Goal: Transaction & Acquisition: Purchase product/service

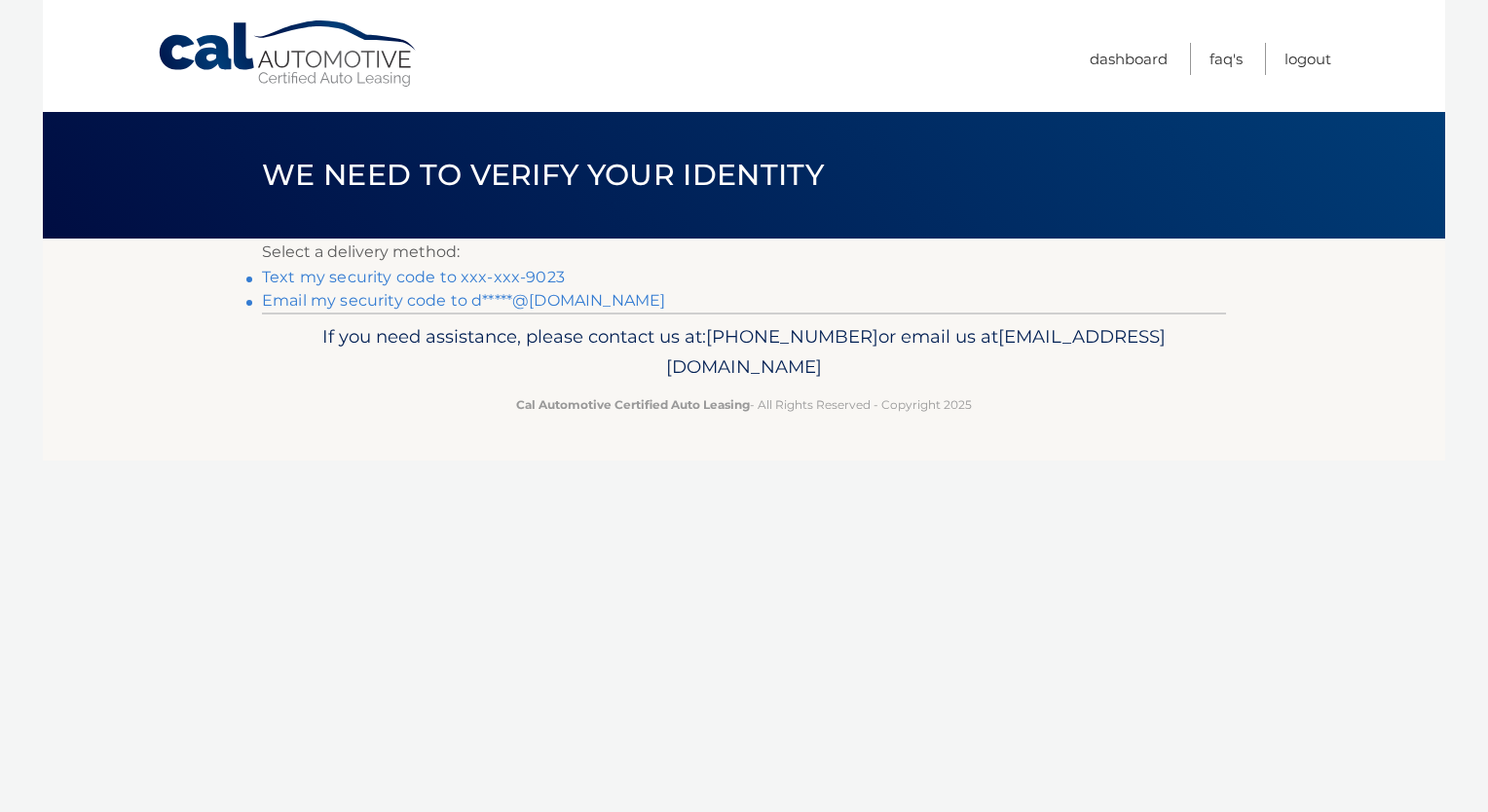
click at [398, 277] on link "Text my security code to xxx-xxx-9023" at bounding box center [413, 277] width 303 height 19
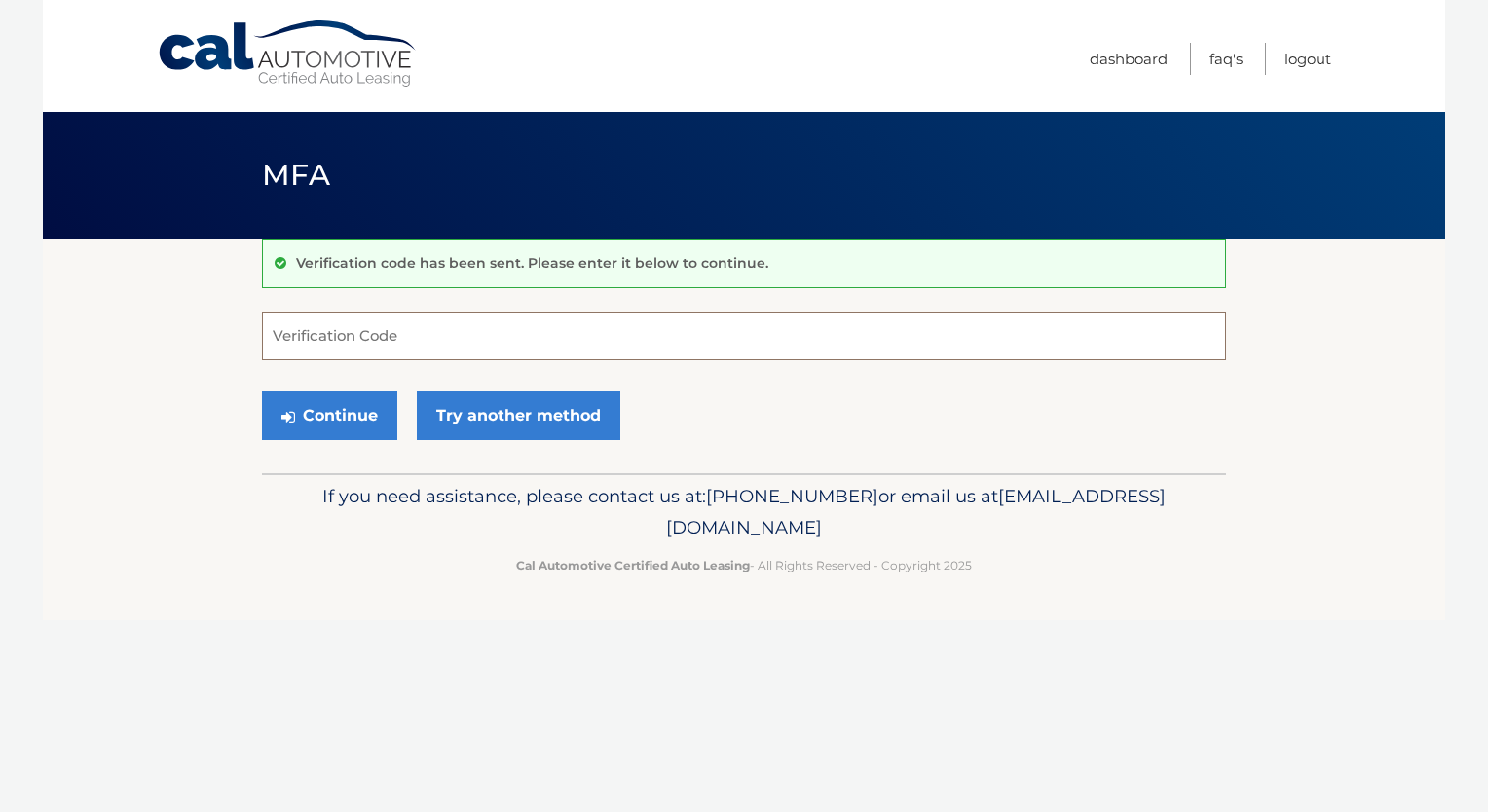
click at [471, 345] on input "Verification Code" at bounding box center [744, 335] width 965 height 48
type input "092784"
click at [262, 391] on button "Continue" at bounding box center [329, 415] width 135 height 48
click at [311, 425] on button "Continue" at bounding box center [329, 415] width 135 height 48
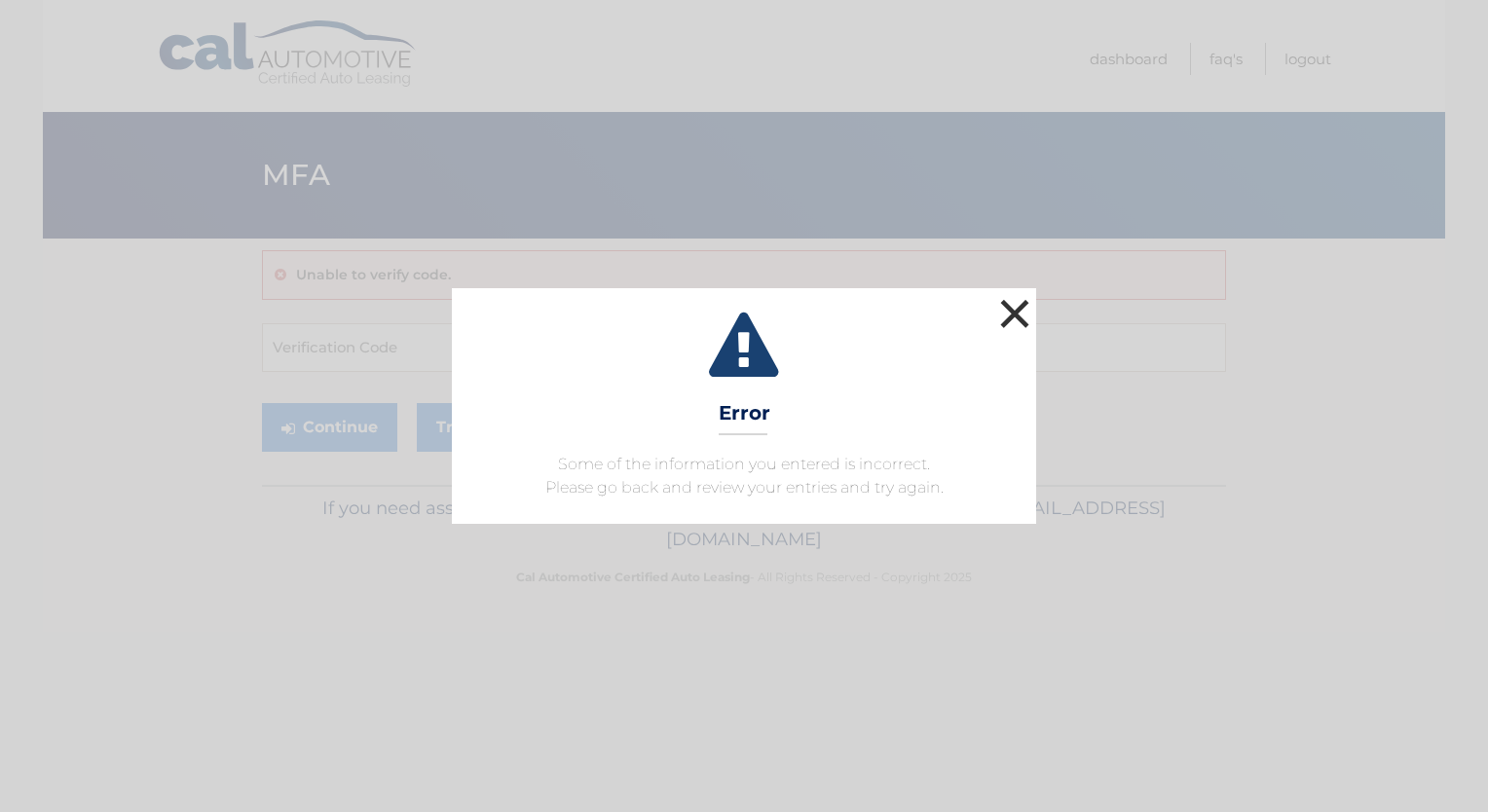
click at [1021, 323] on button "×" at bounding box center [1015, 314] width 39 height 39
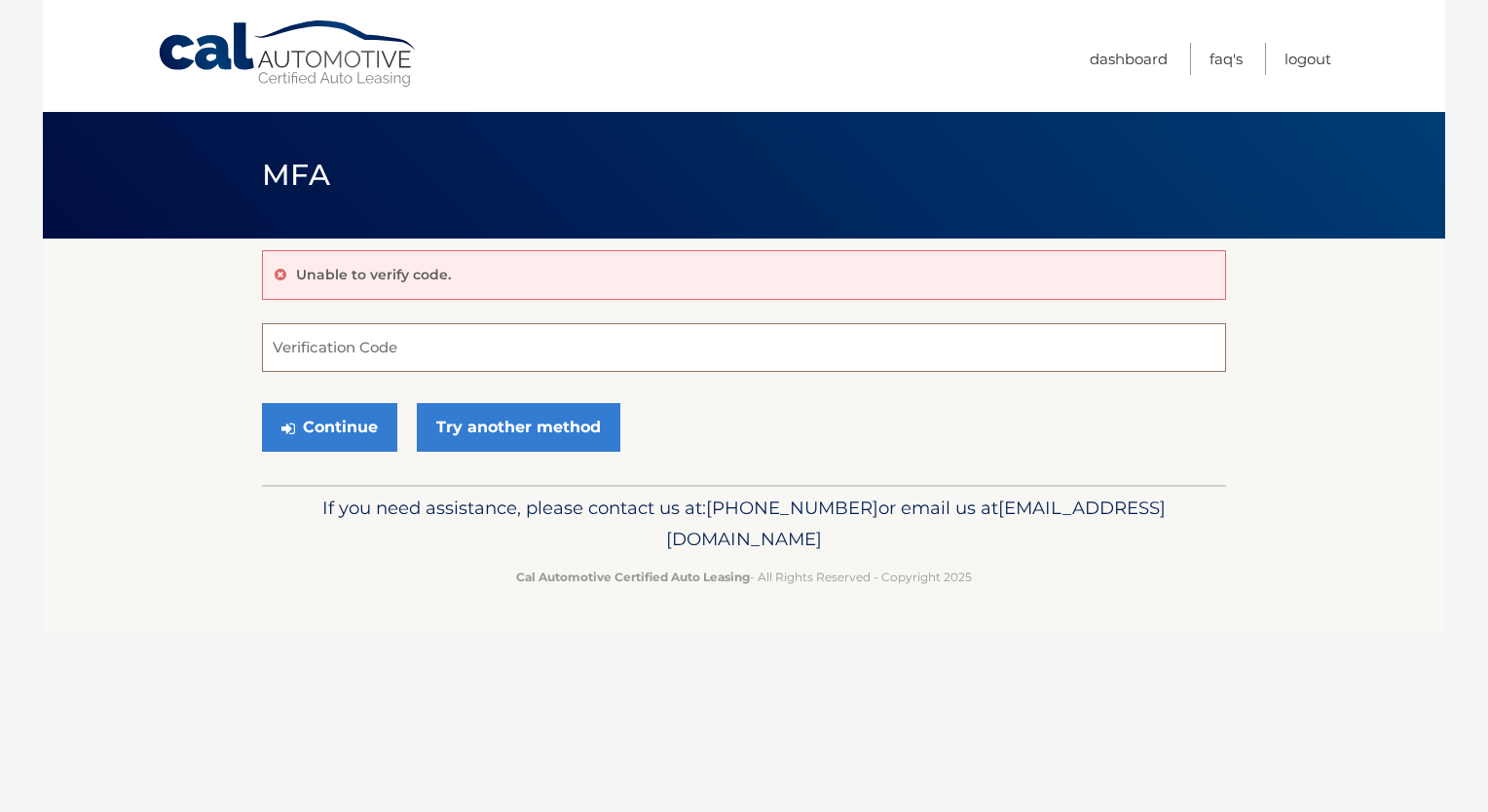
click at [512, 347] on input "Verification Code" at bounding box center [744, 347] width 965 height 48
type input "092784"
click at [262, 403] on button "Continue" at bounding box center [329, 427] width 135 height 48
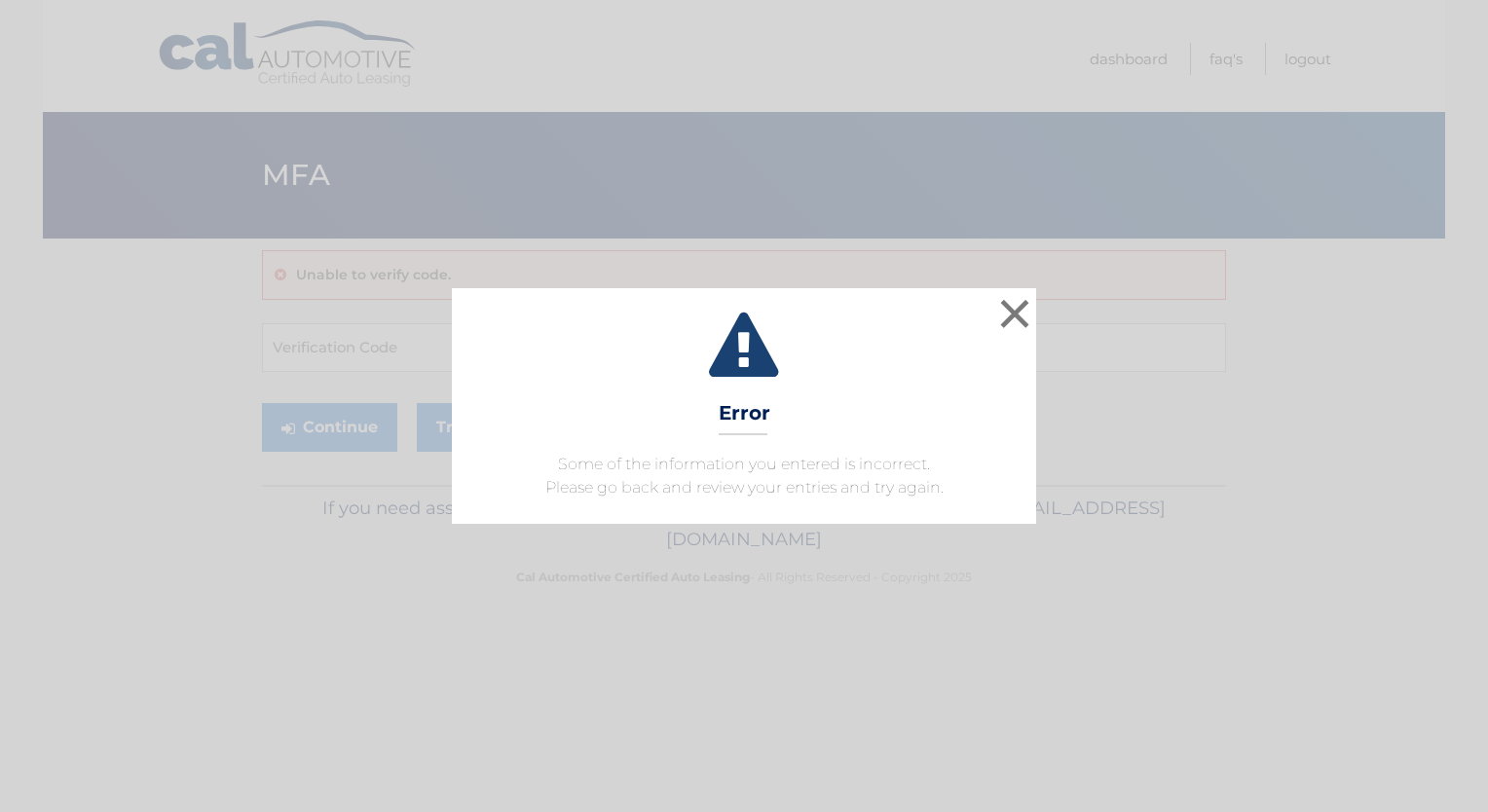
click at [1044, 312] on div "× Error Some of the information you entered is incorrect. Please go back and re…" at bounding box center [744, 406] width 1473 height 236
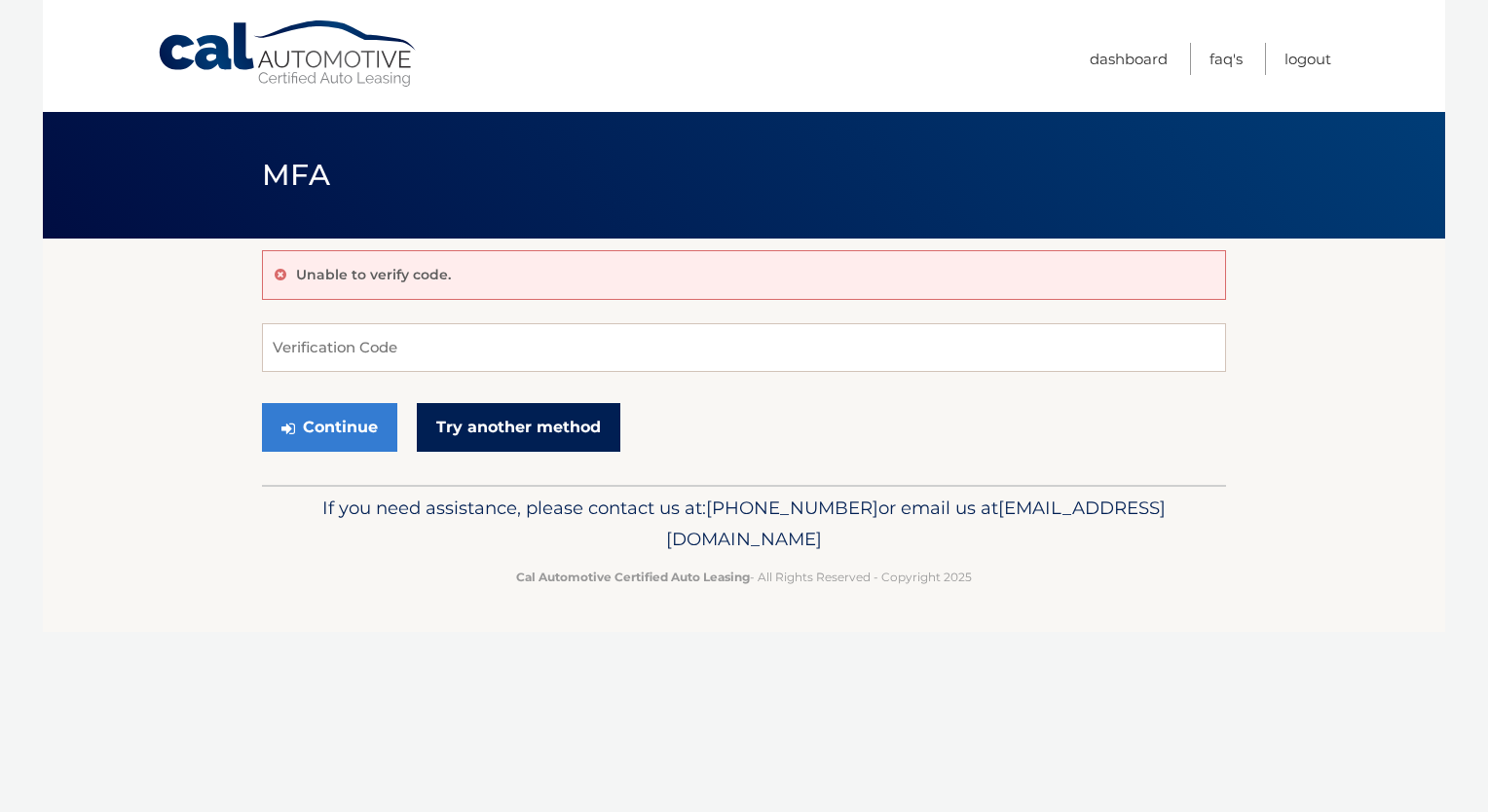
click at [518, 428] on link "Try another method" at bounding box center [518, 427] width 204 height 48
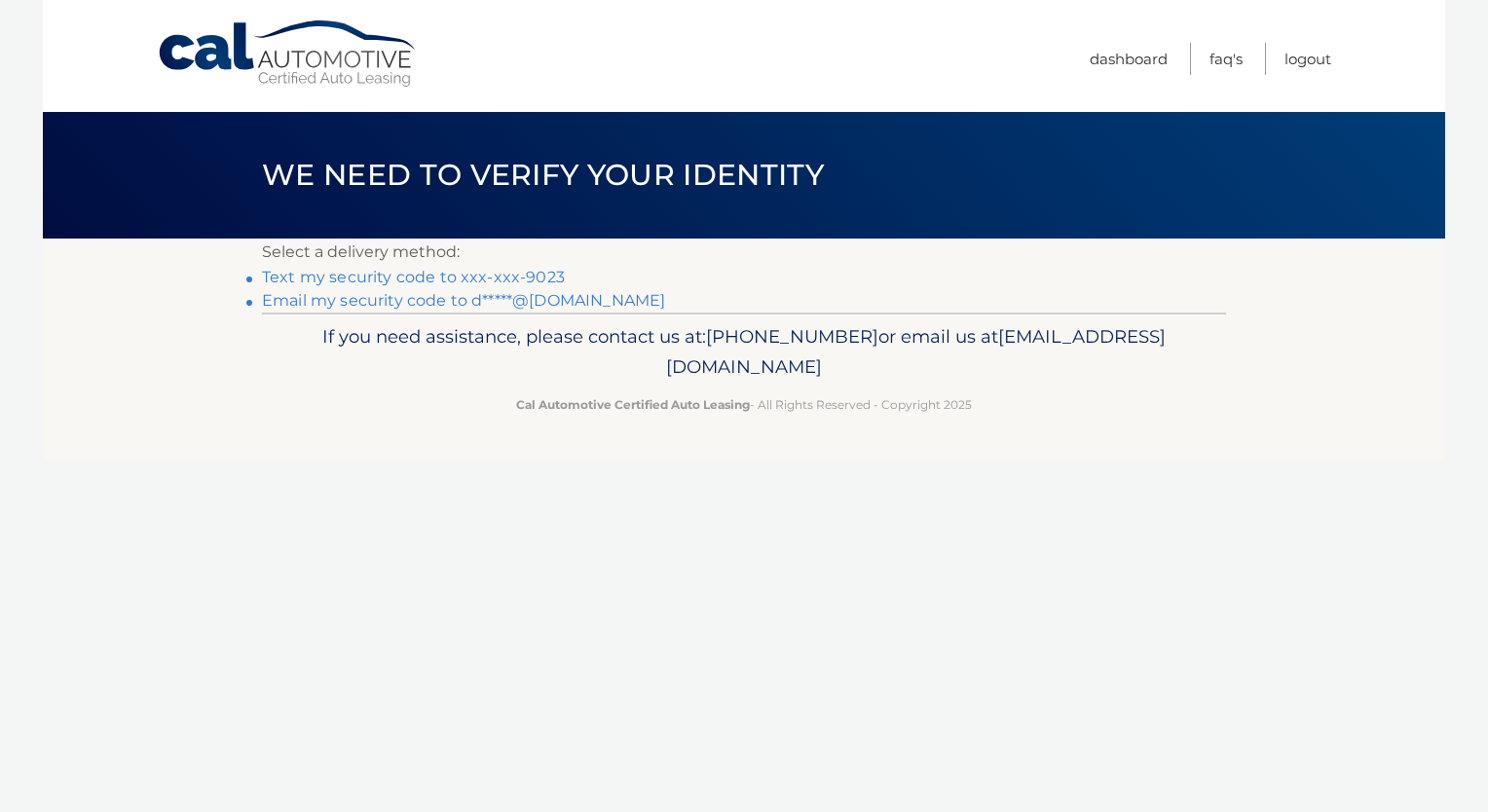
click at [475, 278] on link "Text my security code to xxx-xxx-9023" at bounding box center [413, 277] width 303 height 19
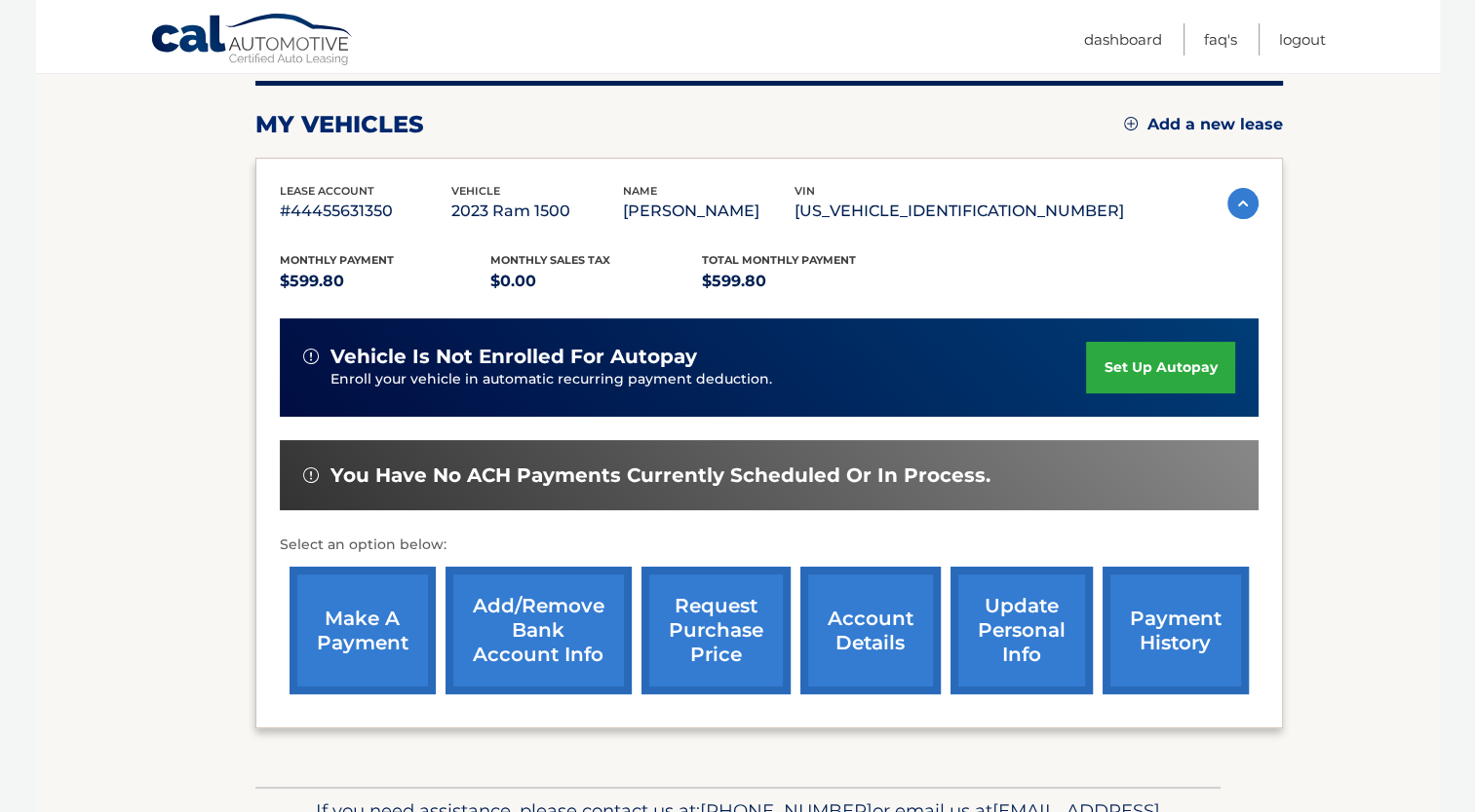
scroll to position [293, 0]
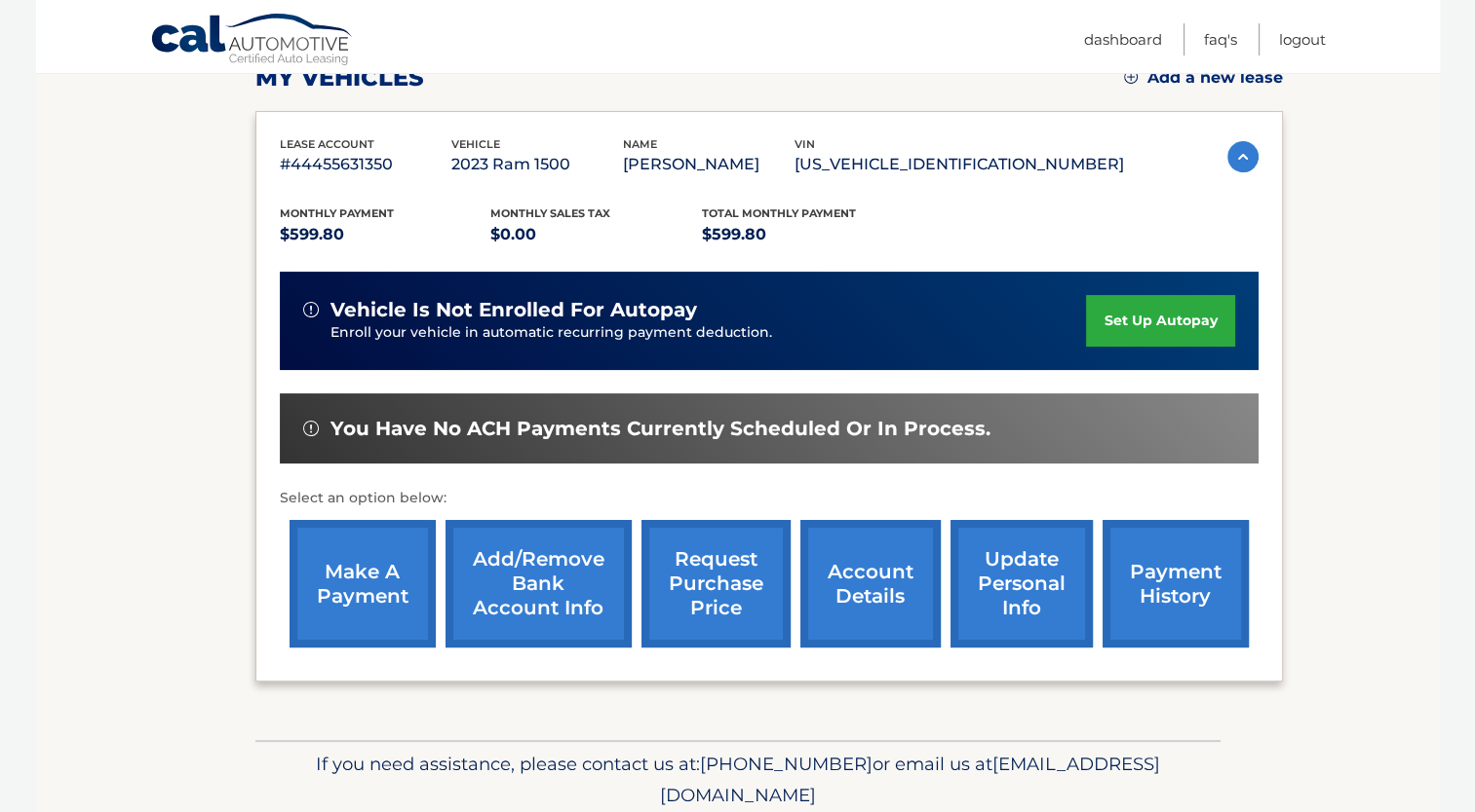
click at [1147, 597] on link "payment history" at bounding box center [1175, 583] width 146 height 127
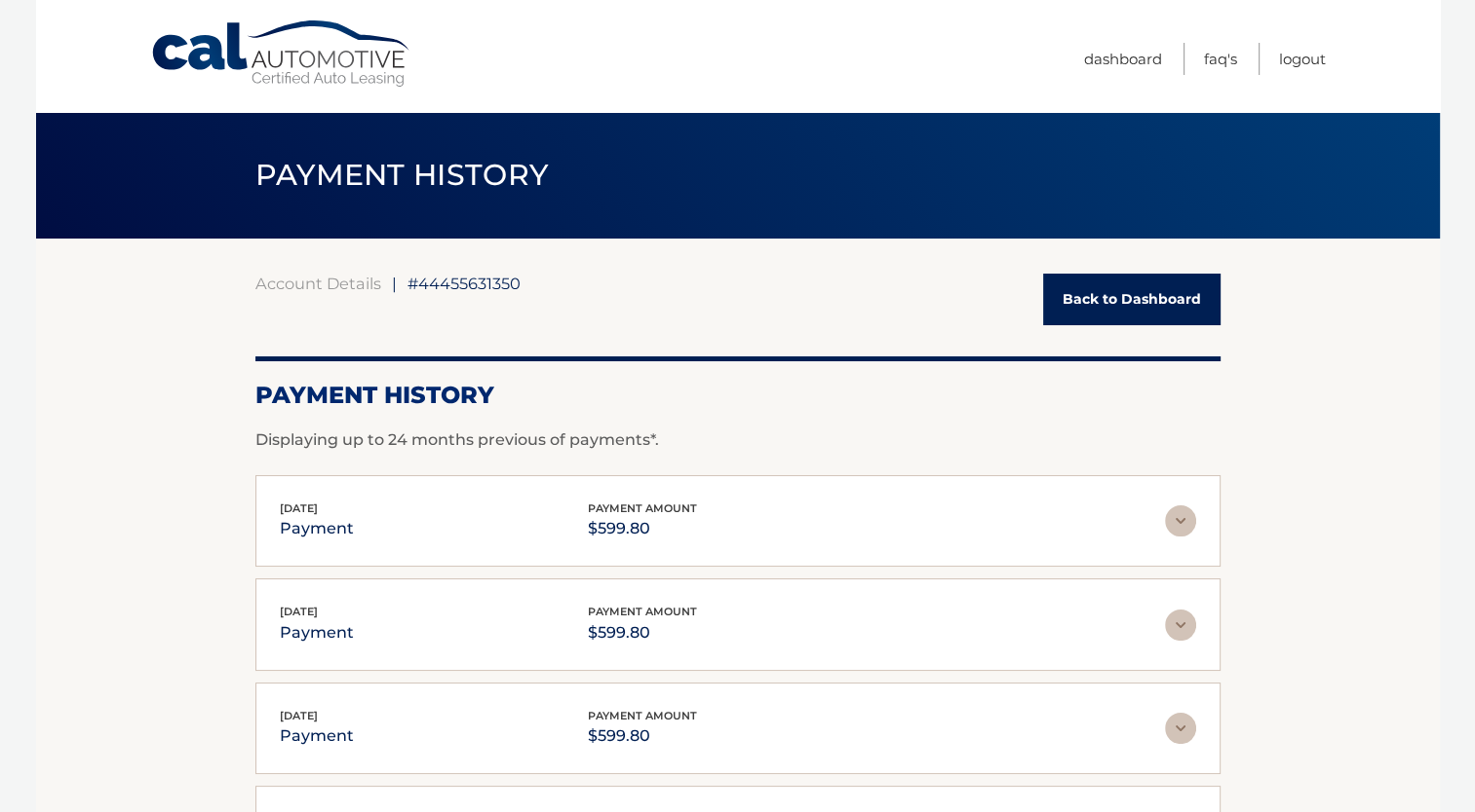
click at [1116, 293] on link "Back to Dashboard" at bounding box center [1132, 300] width 177 height 51
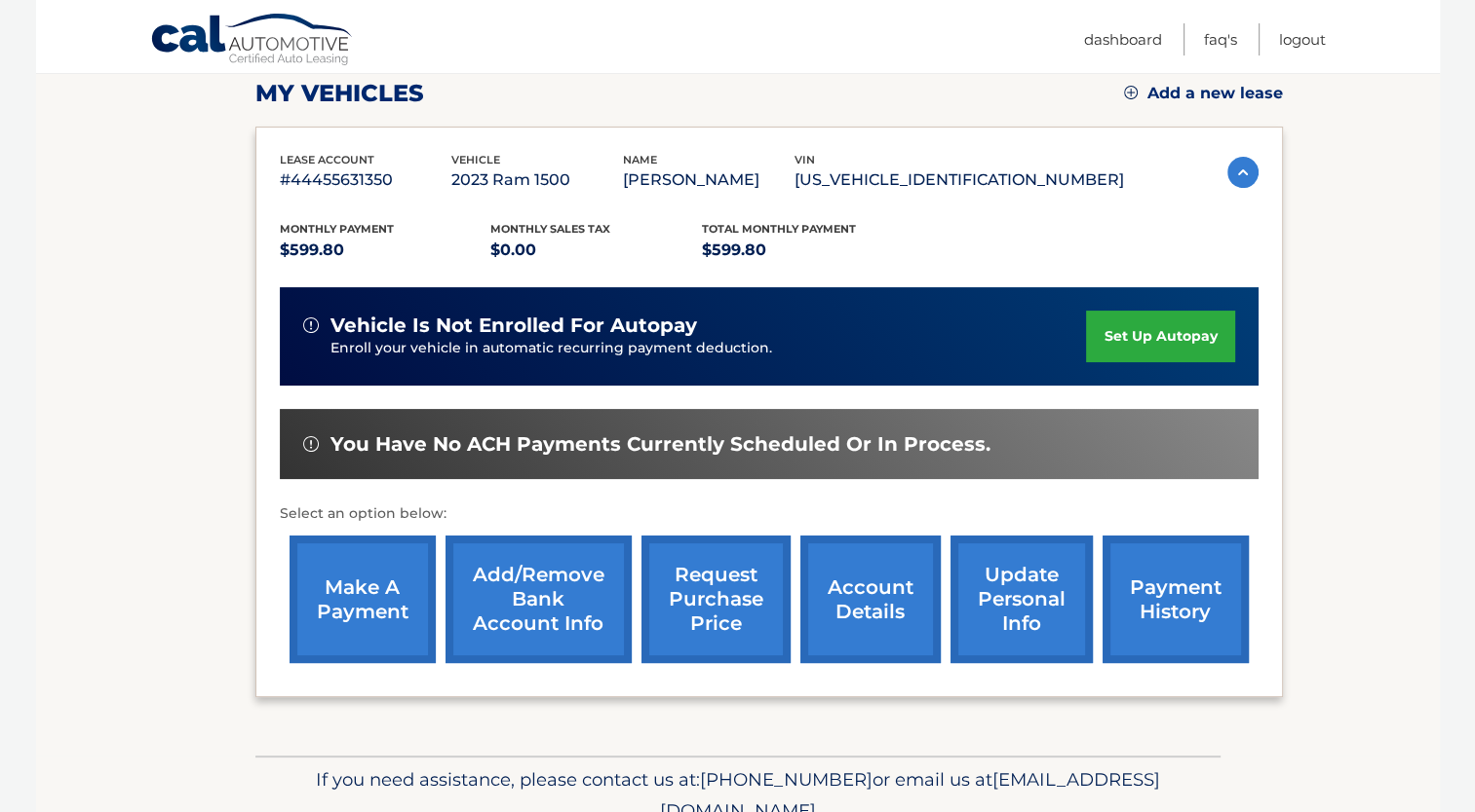
scroll to position [366, 0]
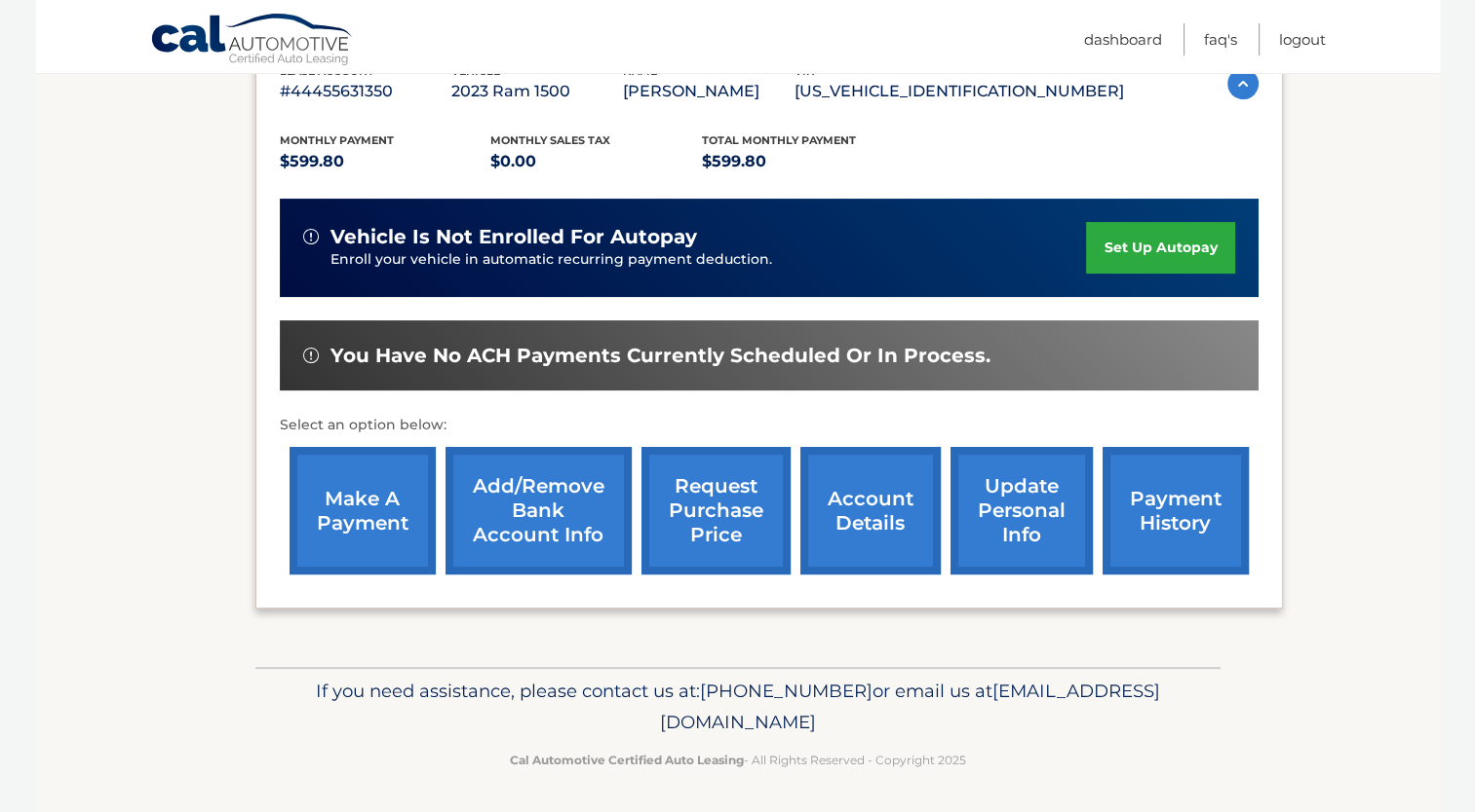
click at [346, 531] on link "make a payment" at bounding box center [363, 510] width 146 height 127
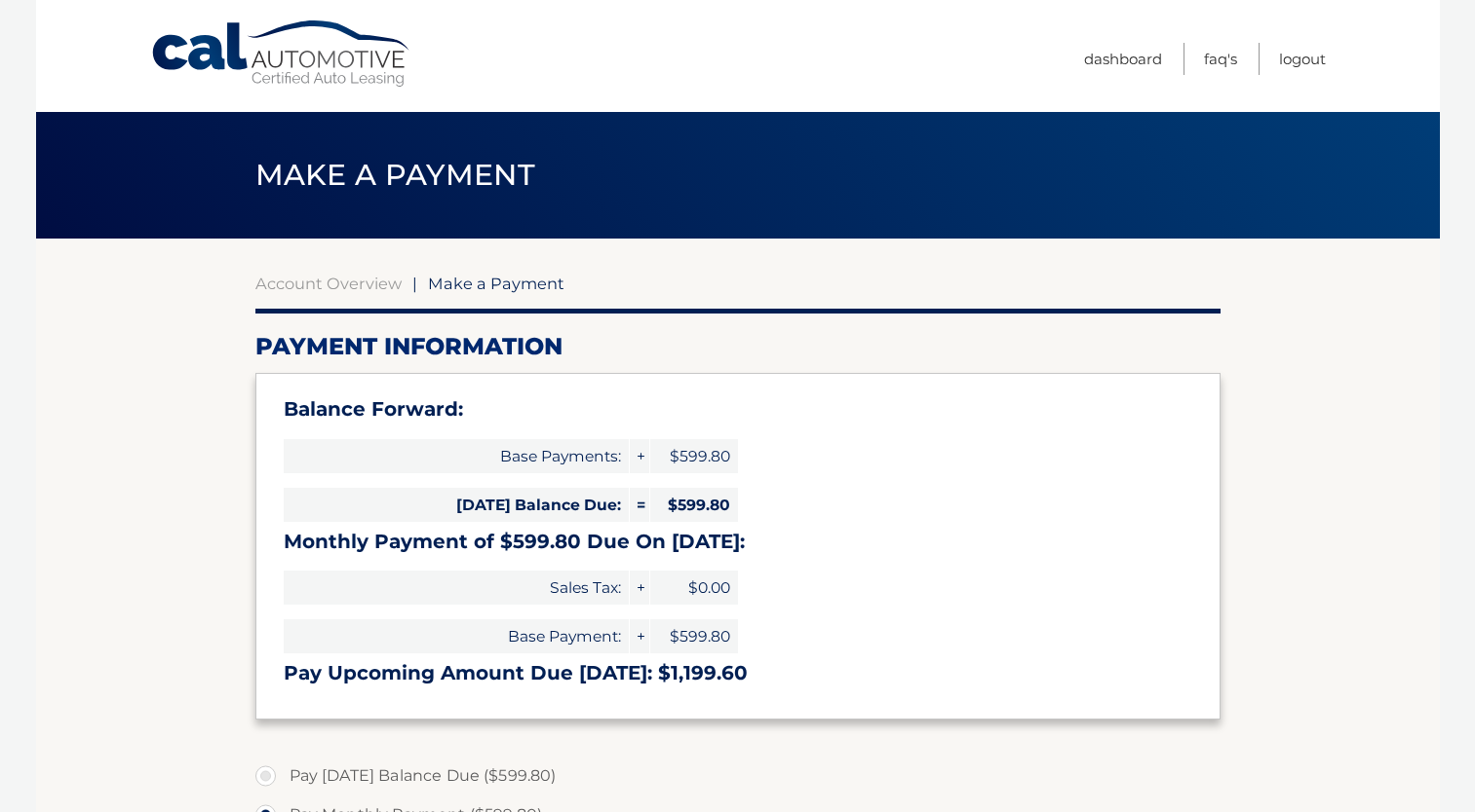
select select "NTZjNjcyOTMtMzQ3YS00NjEyLTk2NjgtZjhiODVjMzE0YjBh"
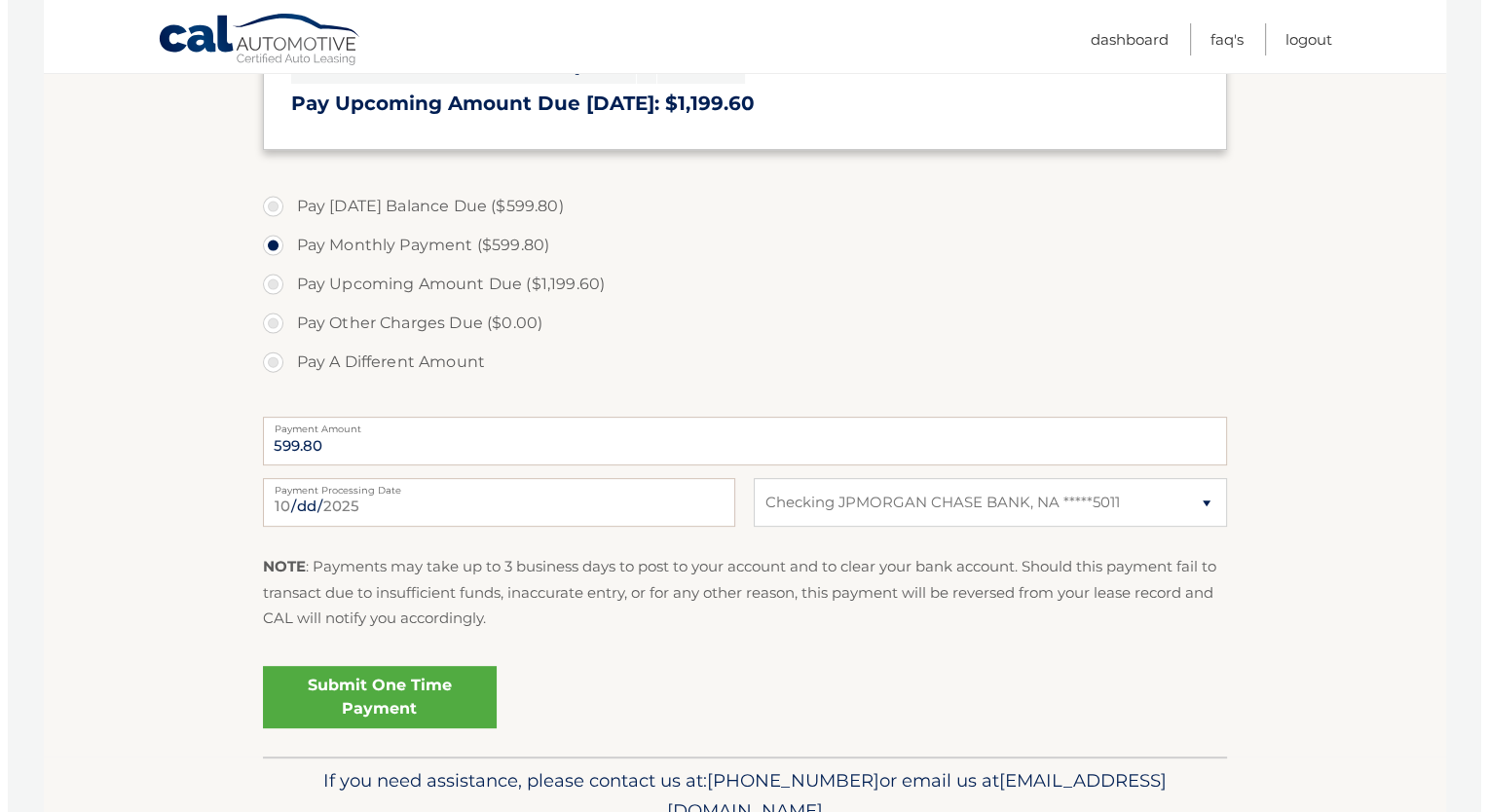
scroll to position [584, 0]
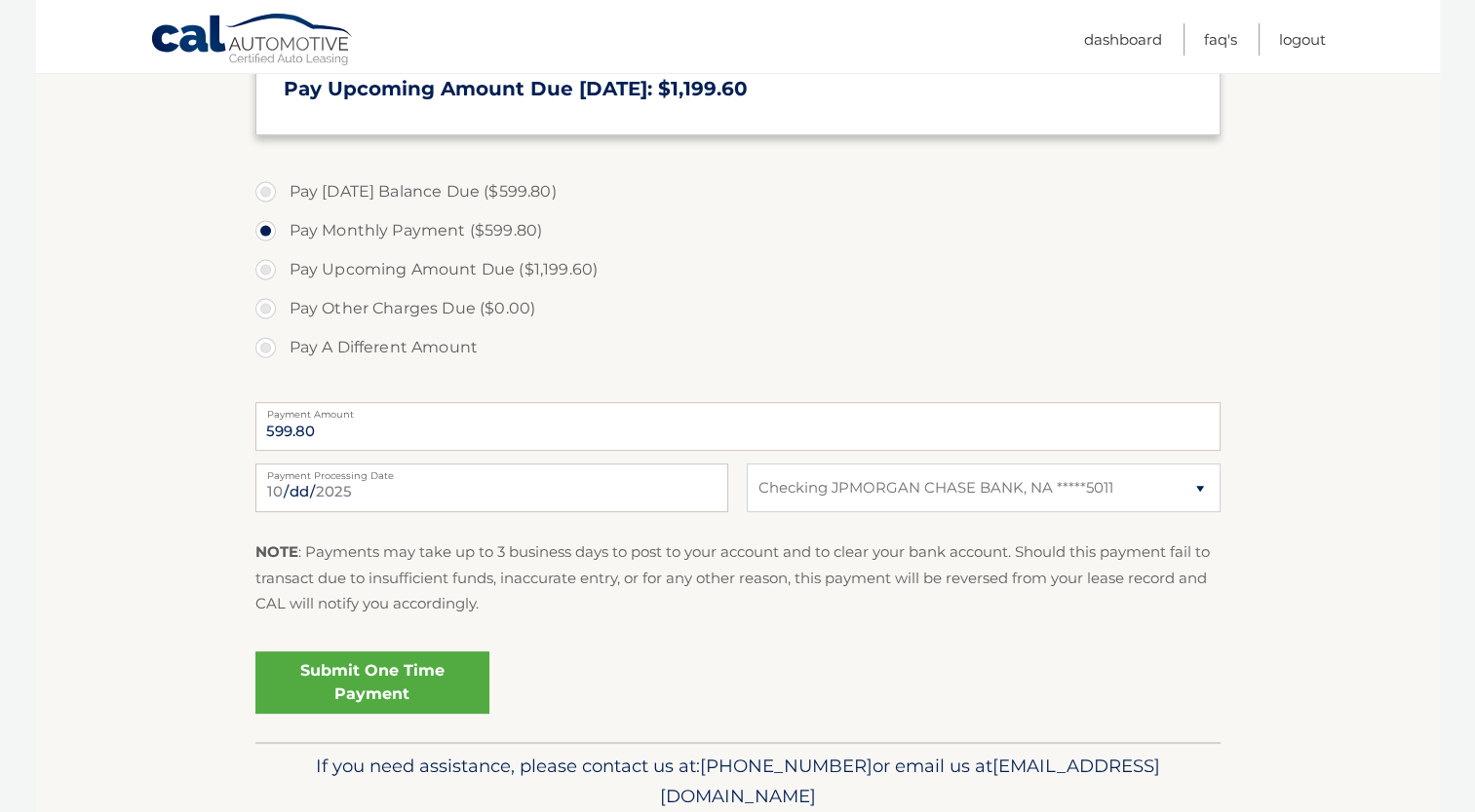
click at [381, 676] on link "Submit One Time Payment" at bounding box center [372, 682] width 234 height 62
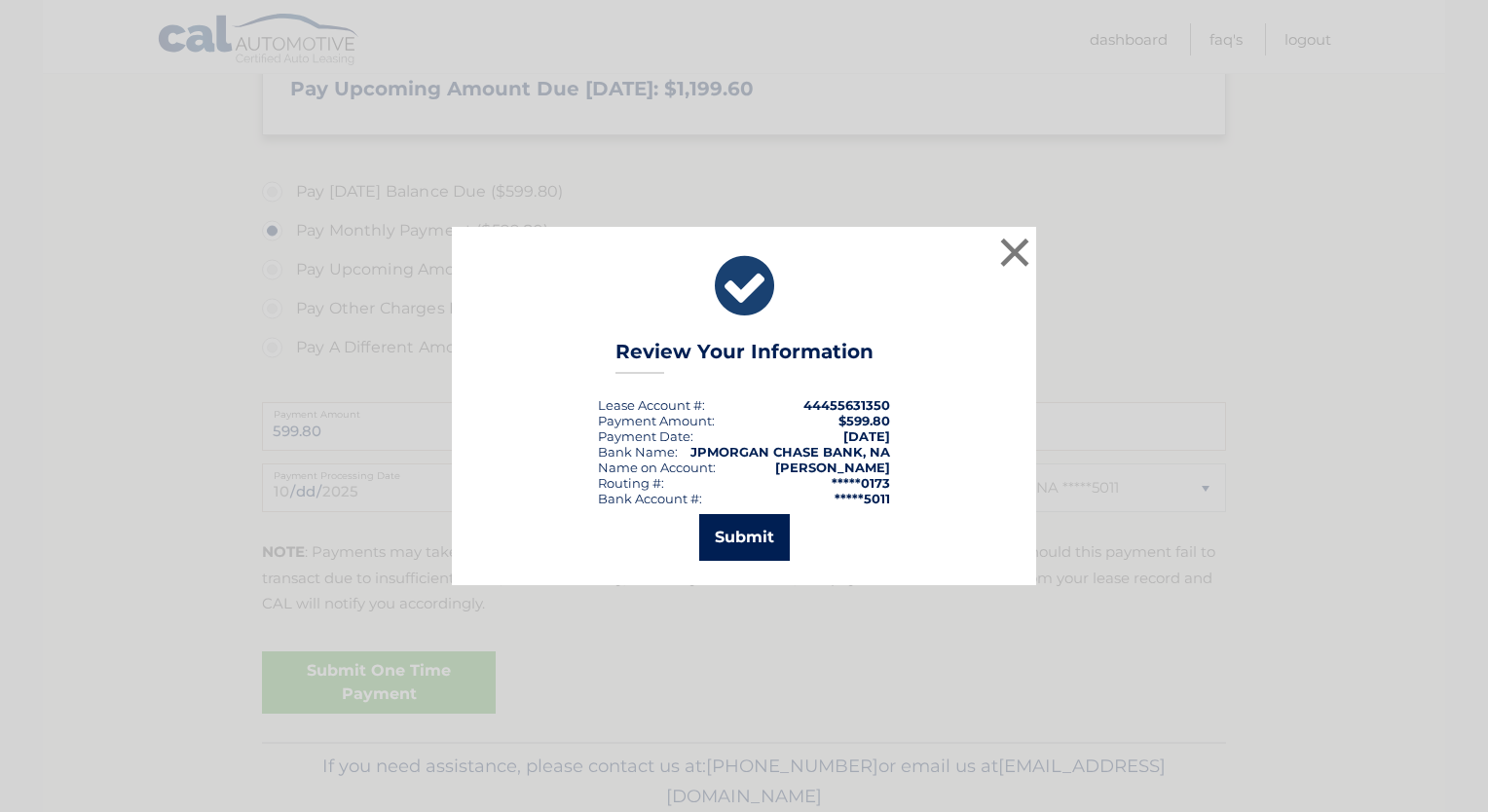
click at [750, 542] on button "Submit" at bounding box center [745, 537] width 91 height 46
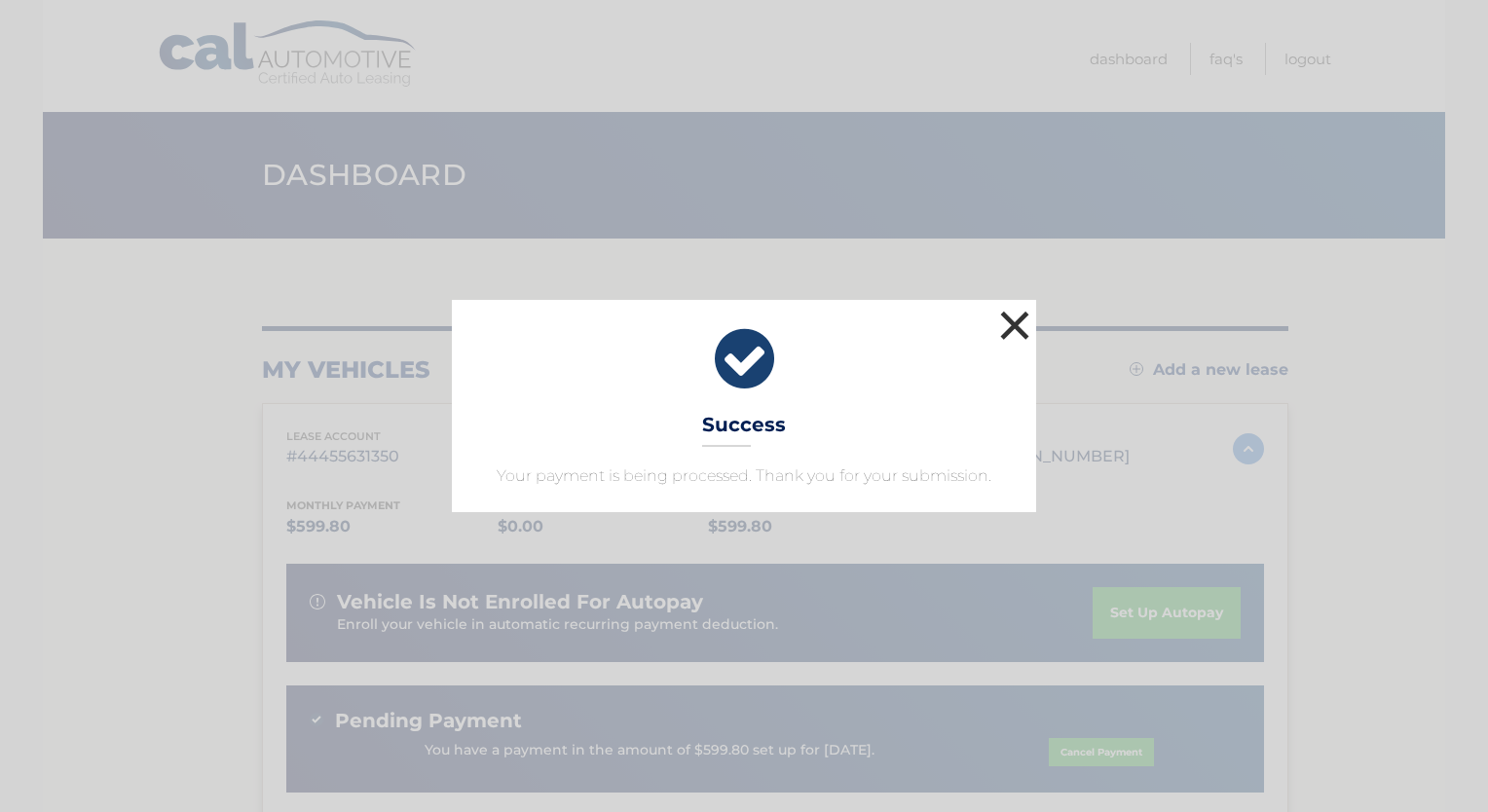
click at [1008, 317] on button "×" at bounding box center [1015, 325] width 39 height 39
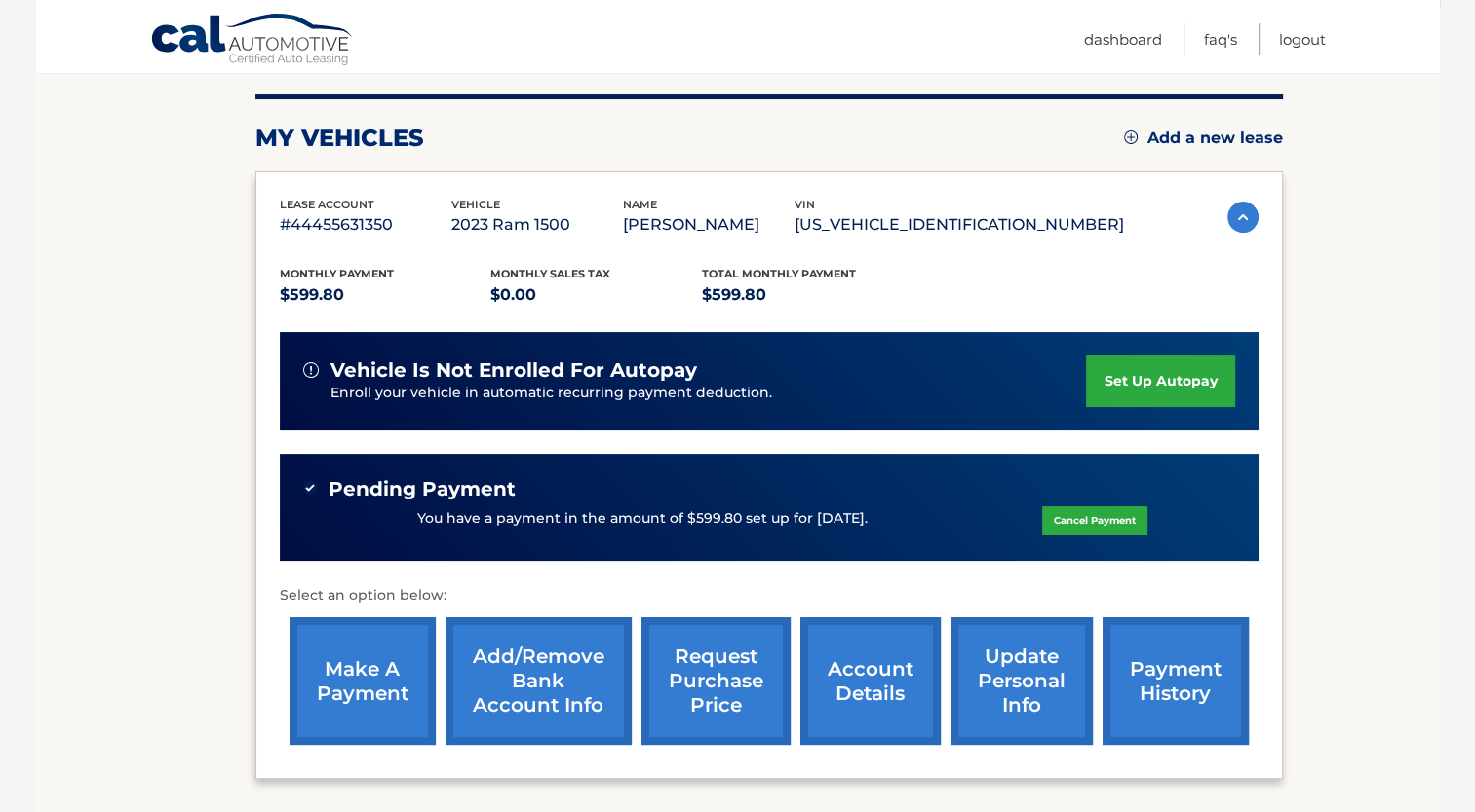
scroll to position [293, 0]
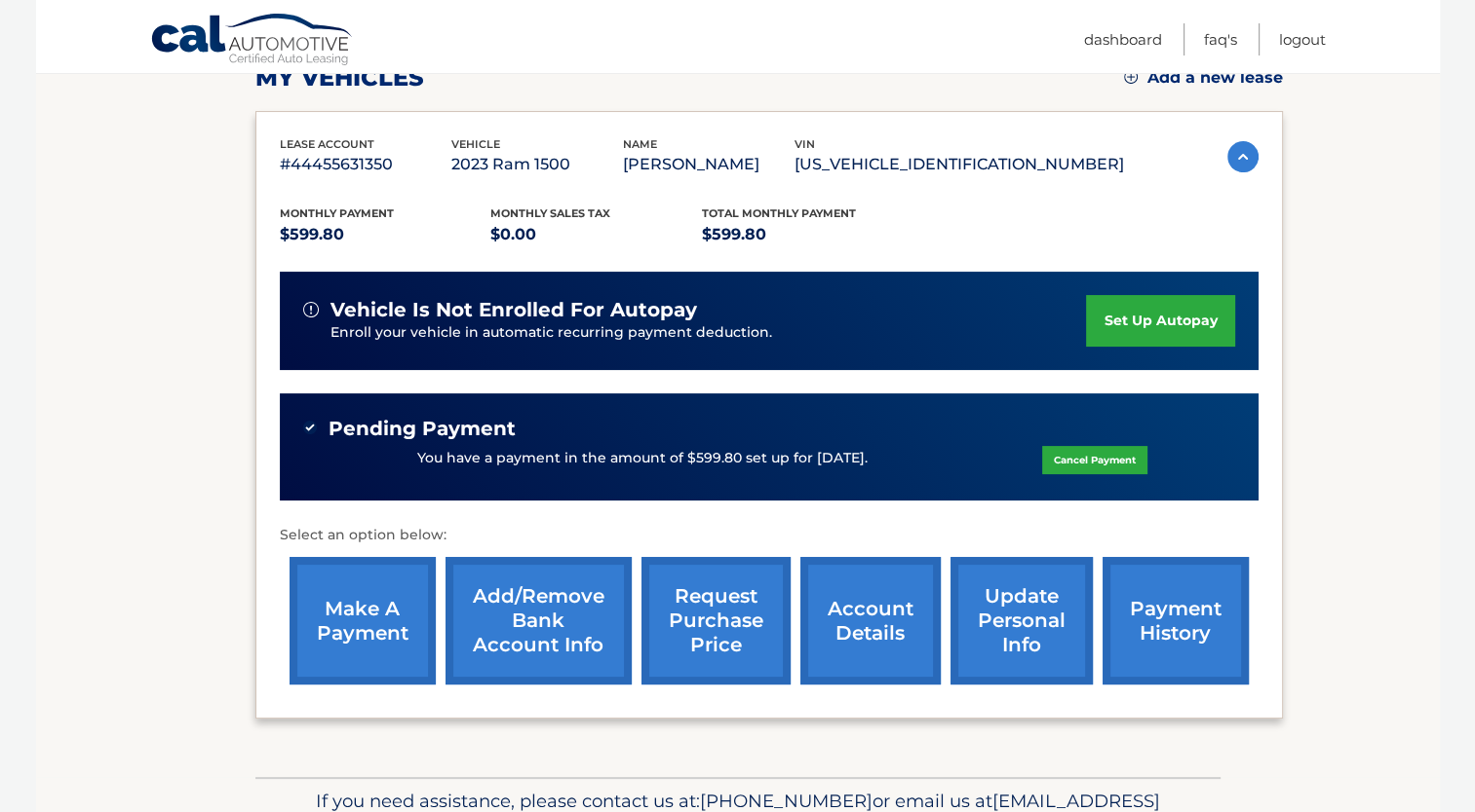
click at [852, 631] on link "account details" at bounding box center [871, 620] width 140 height 127
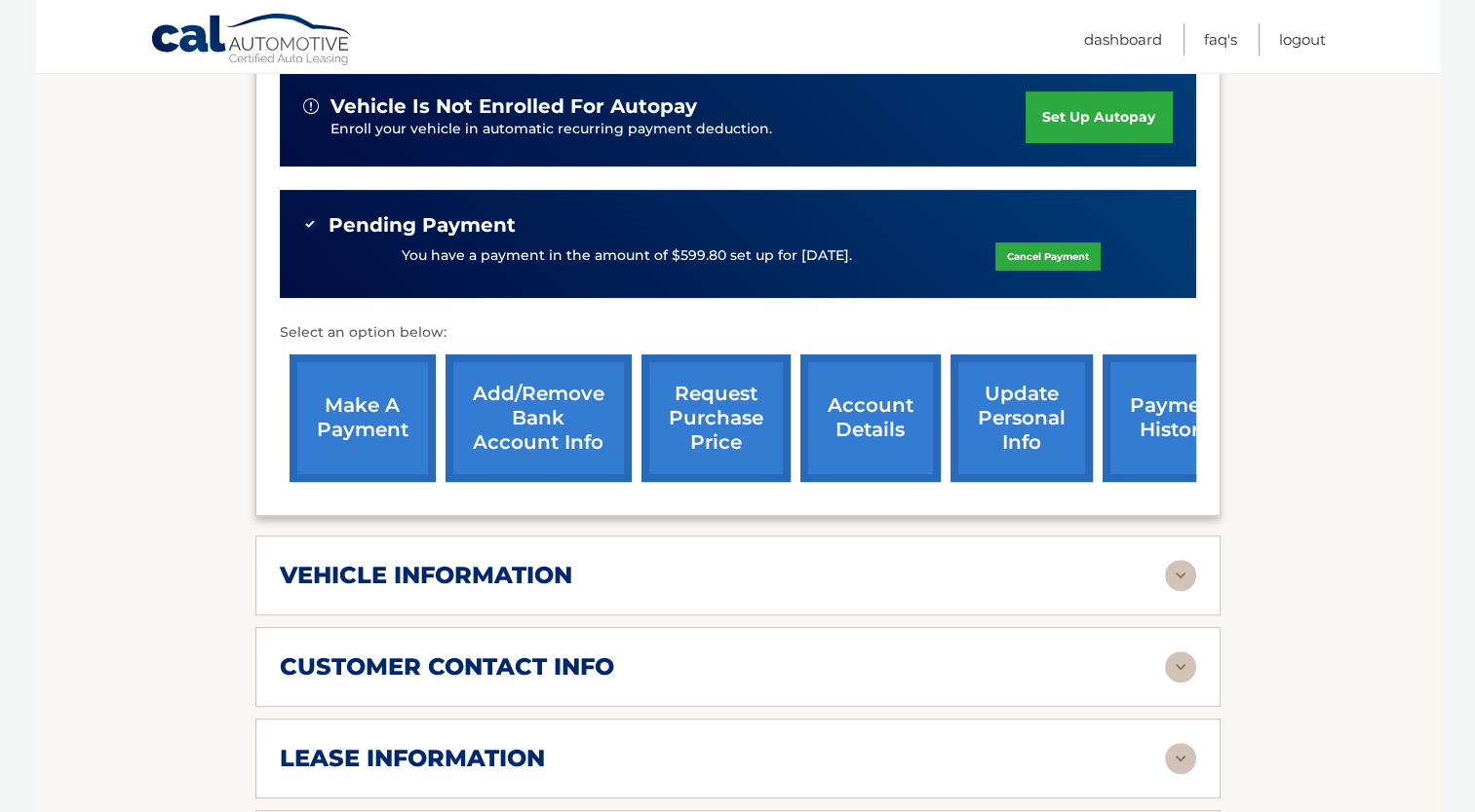
scroll to position [779, 0]
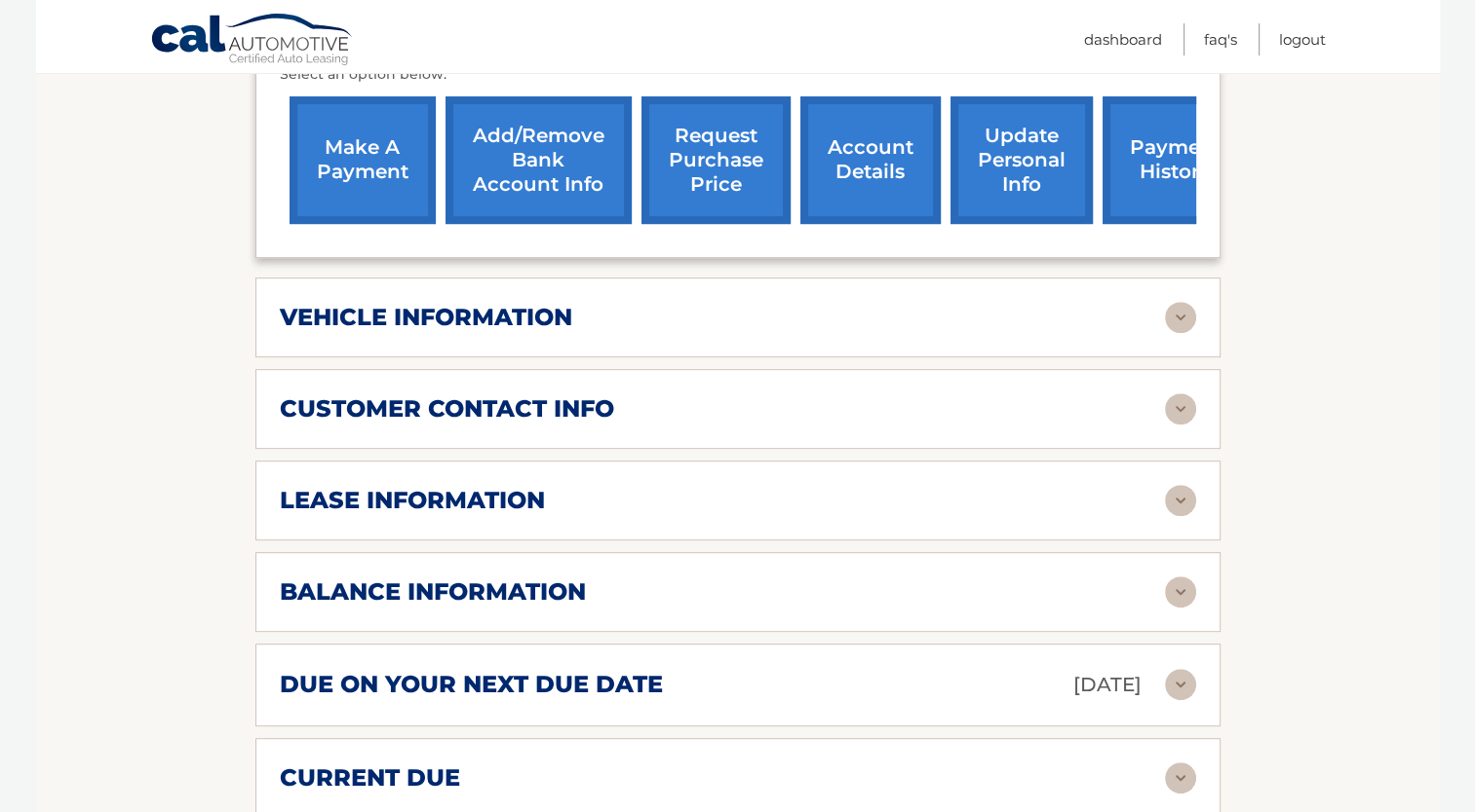
click at [628, 531] on div "lease information Contract Start Date Sep 30, 2023 Term 39 Maturity Date Dec 30…" at bounding box center [738, 501] width 965 height 80
click at [1178, 500] on img at bounding box center [1180, 501] width 32 height 32
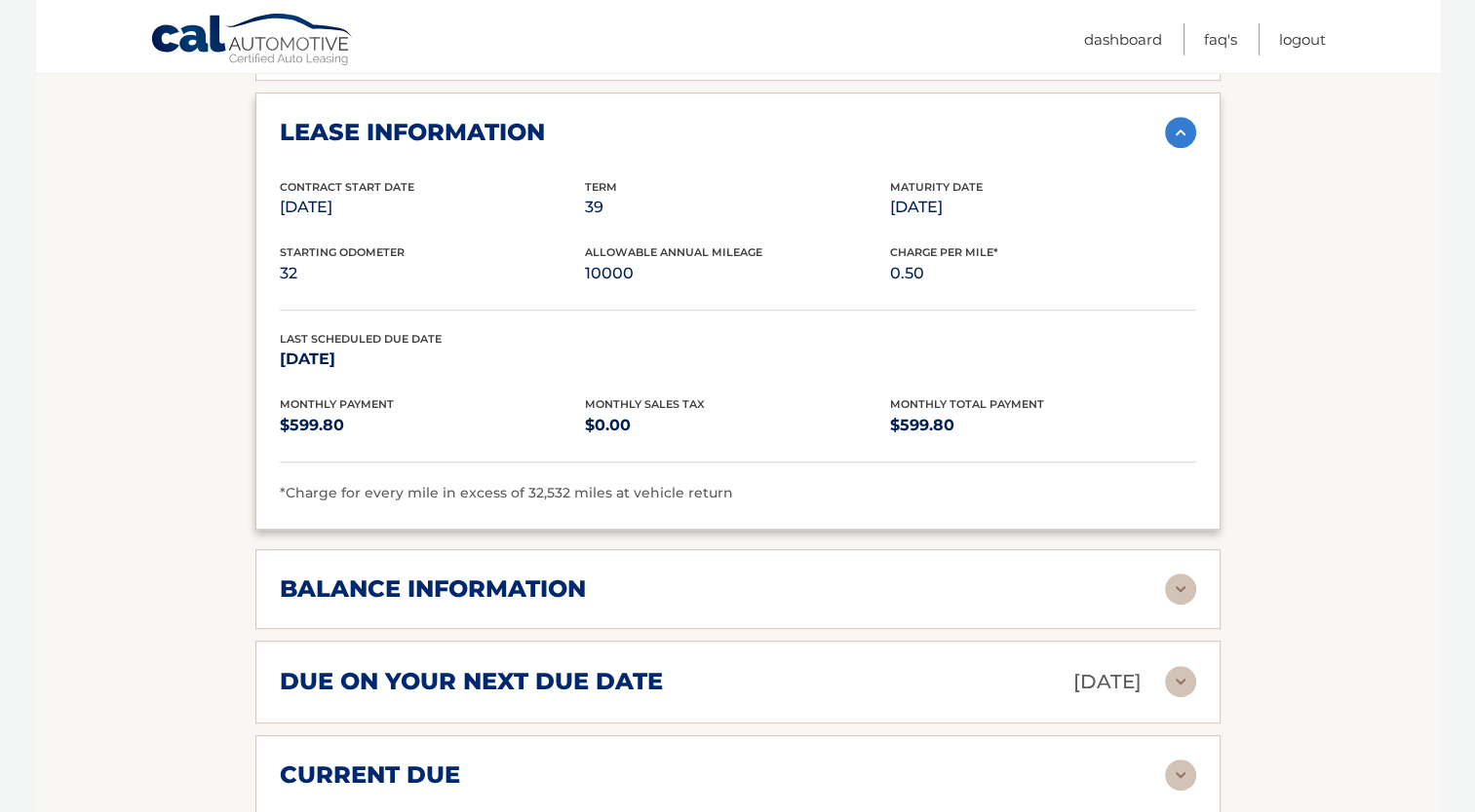
scroll to position [1169, 0]
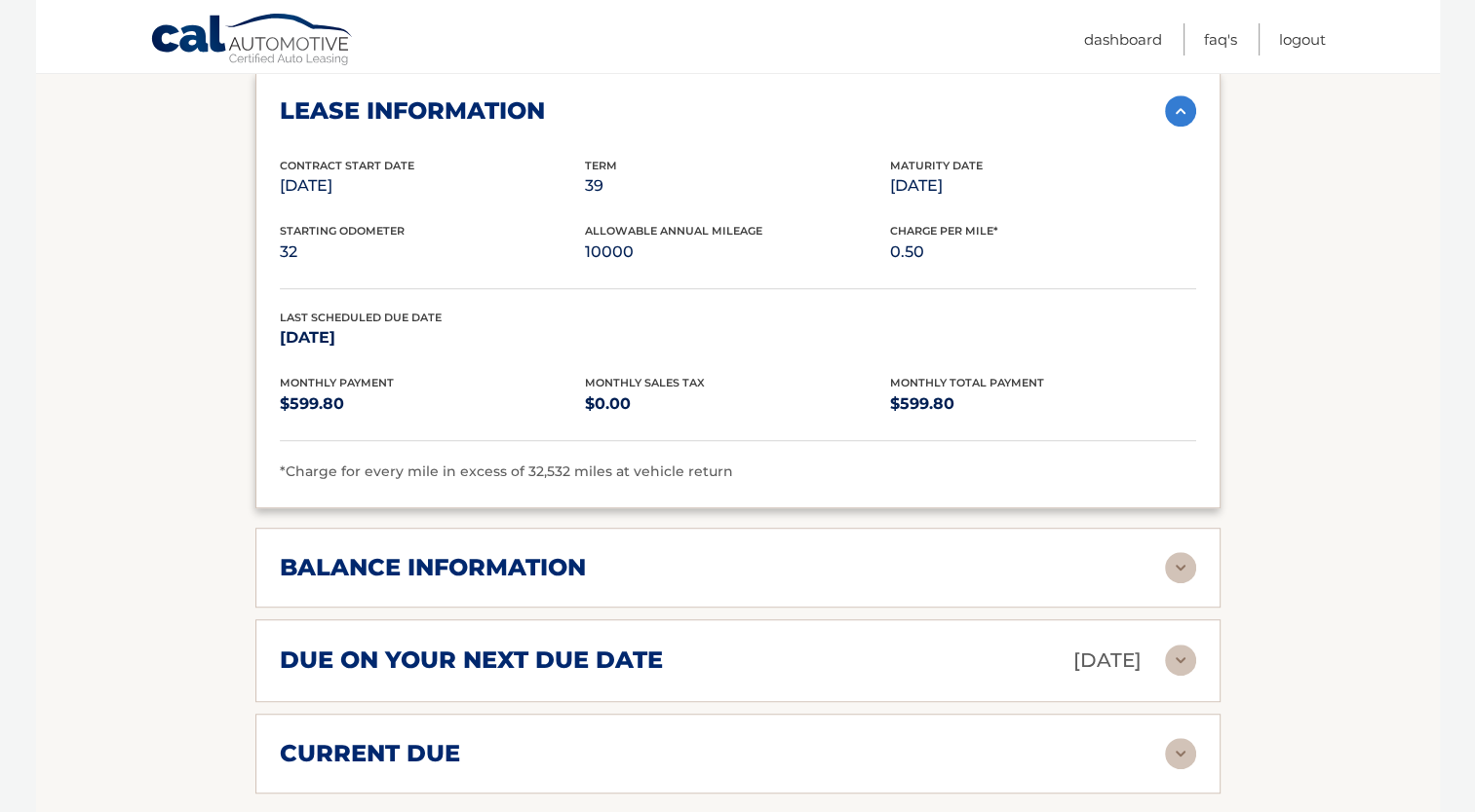
click at [1184, 567] on img at bounding box center [1180, 568] width 32 height 32
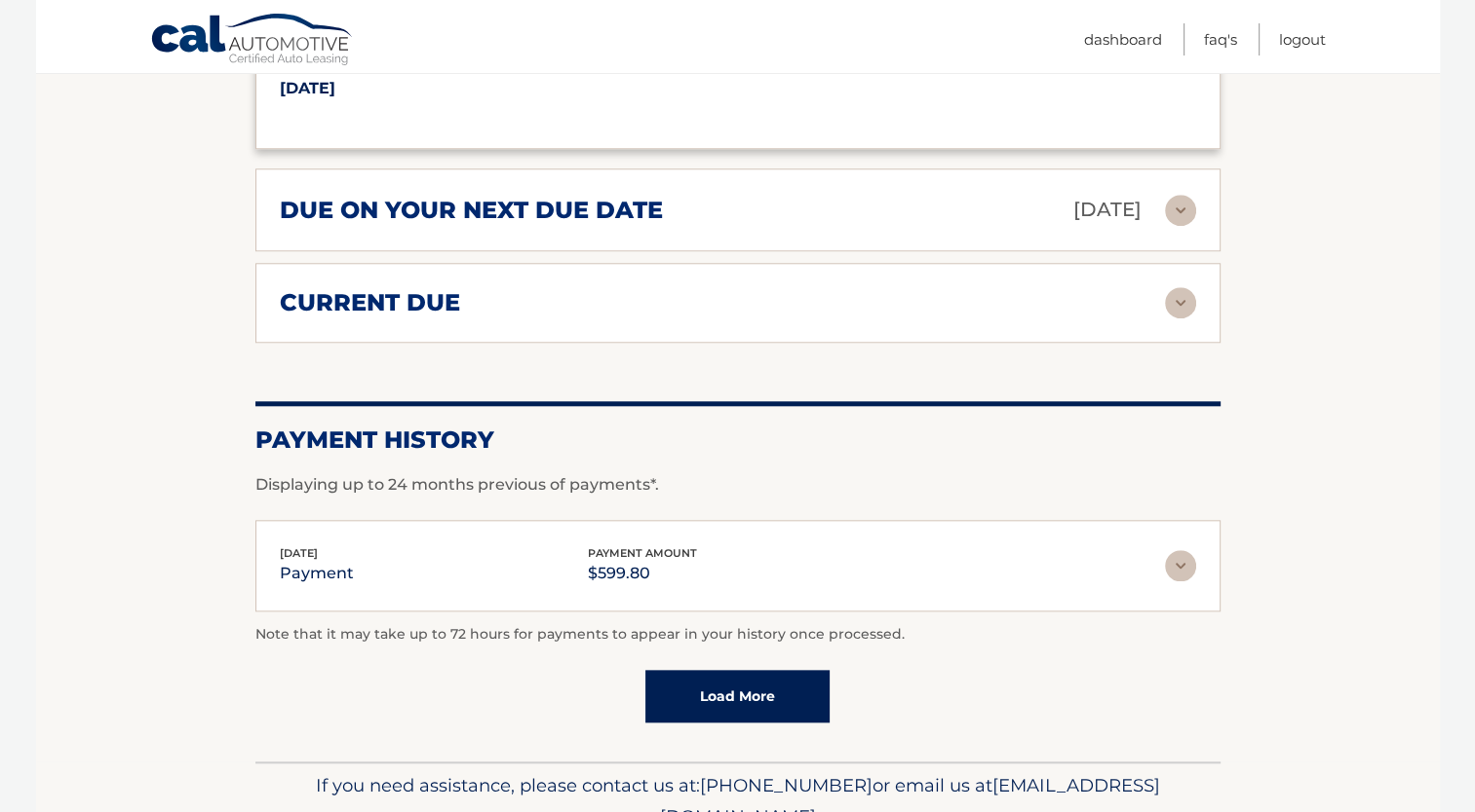
scroll to position [1941, 0]
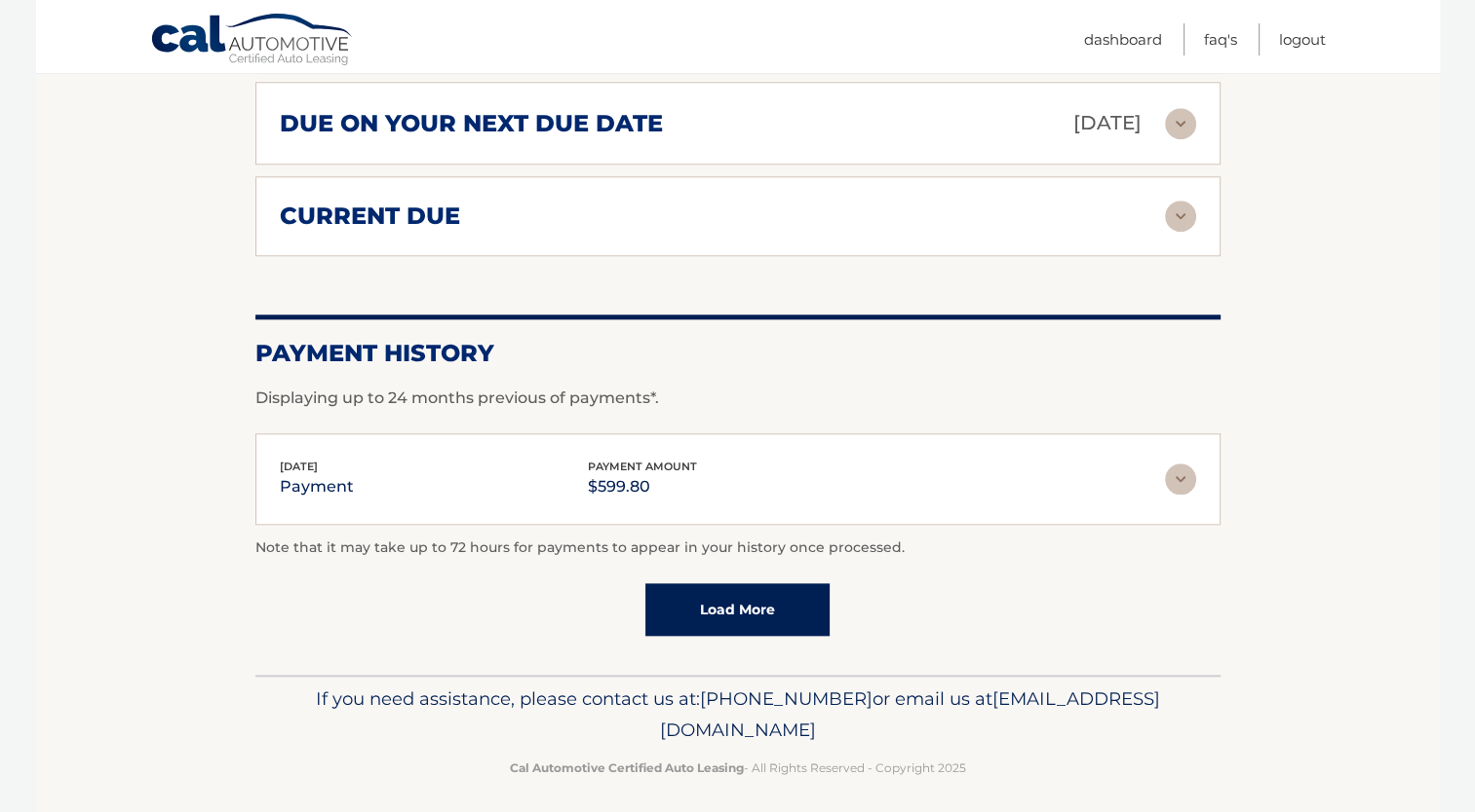
click at [744, 592] on link "Load More" at bounding box center [737, 609] width 184 height 52
